Goal: Task Accomplishment & Management: Manage account settings

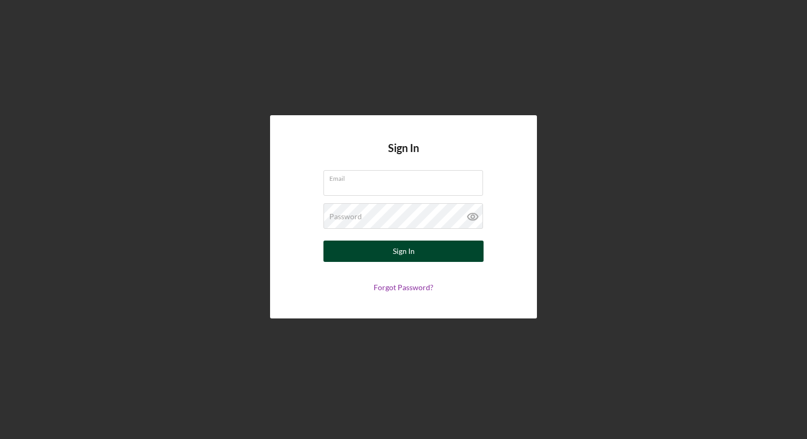
type input "[EMAIL_ADDRESS][DOMAIN_NAME]"
click at [399, 259] on div "Sign In" at bounding box center [404, 251] width 22 height 21
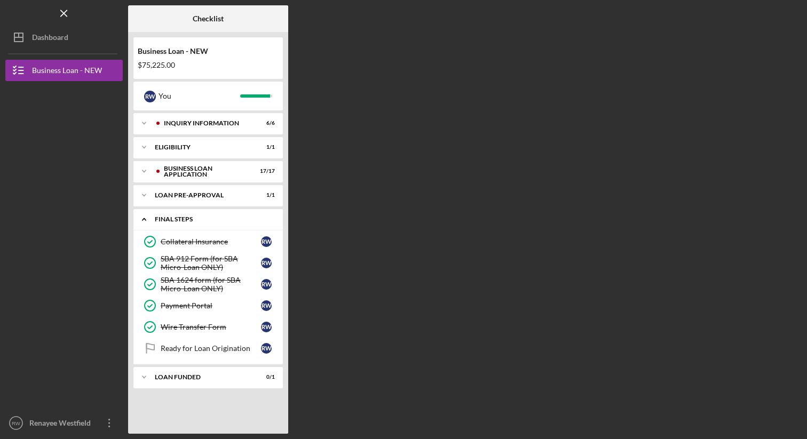
click at [142, 223] on icon "Icon/Expander" at bounding box center [143, 219] width 21 height 21
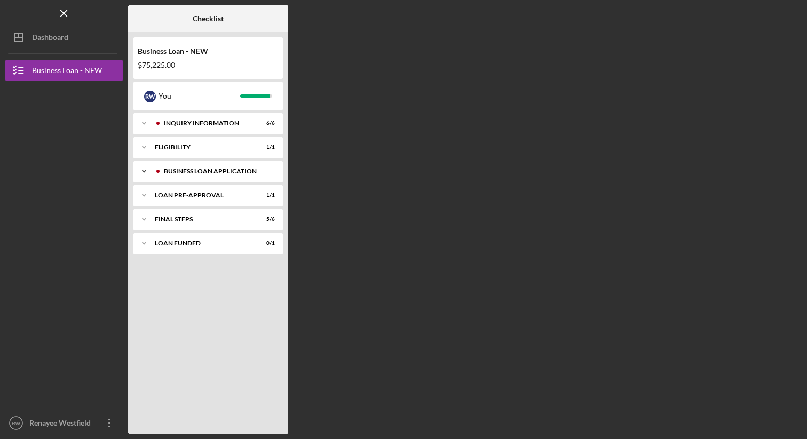
click at [217, 167] on div "Icon/Expander BUSINESS LOAN APPLICATION 17 / 17" at bounding box center [207, 171] width 149 height 21
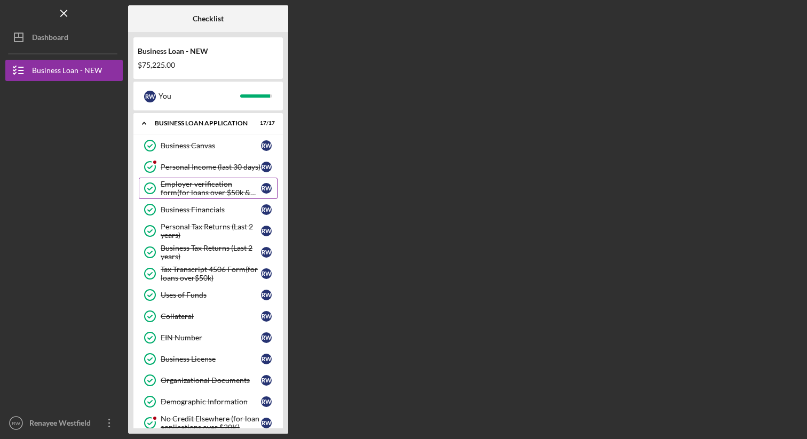
scroll to position [65, 0]
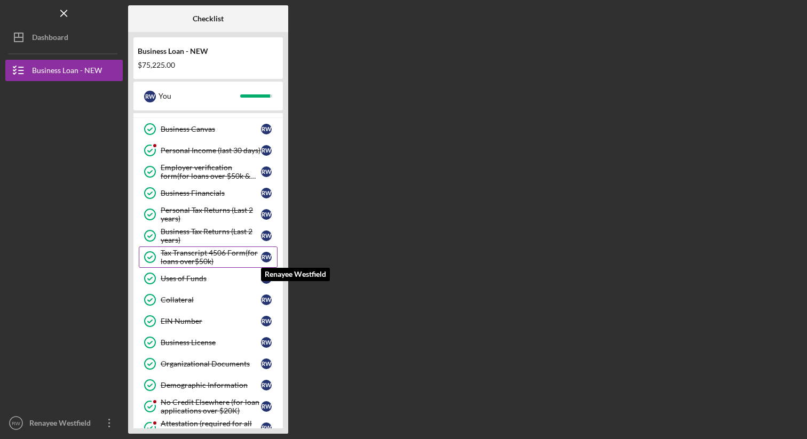
click at [266, 256] on div "R W" at bounding box center [266, 257] width 11 height 11
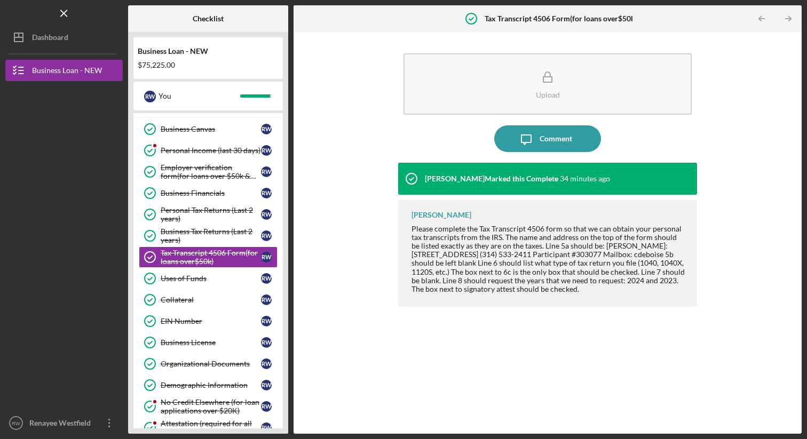
click at [550, 22] on b "Tax Transcript 4506 Form(for loans over$50k)" at bounding box center [561, 18] width 153 height 9
click at [525, 185] on div "[PERSON_NAME] Marked this Complete 34 minutes ago" at bounding box center [504, 179] width 212 height 32
click at [503, 276] on div "Please complete the Tax Transcript 4506 form so that we can obtain your persona…" at bounding box center [548, 259] width 274 height 69
